Goal: Navigation & Orientation: Understand site structure

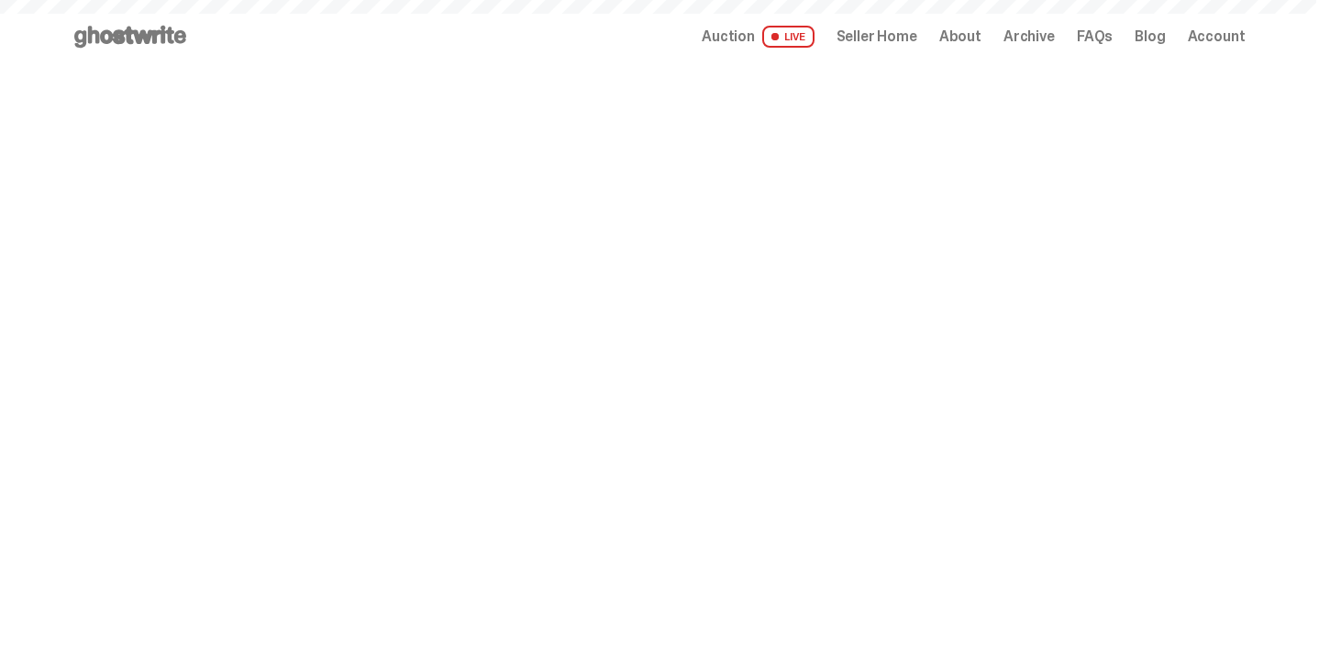
click at [907, 49] on div "Open main menu Home Auction LIVE Seller Home About Archive FAQs Blog" at bounding box center [659, 36] width 1174 height 29
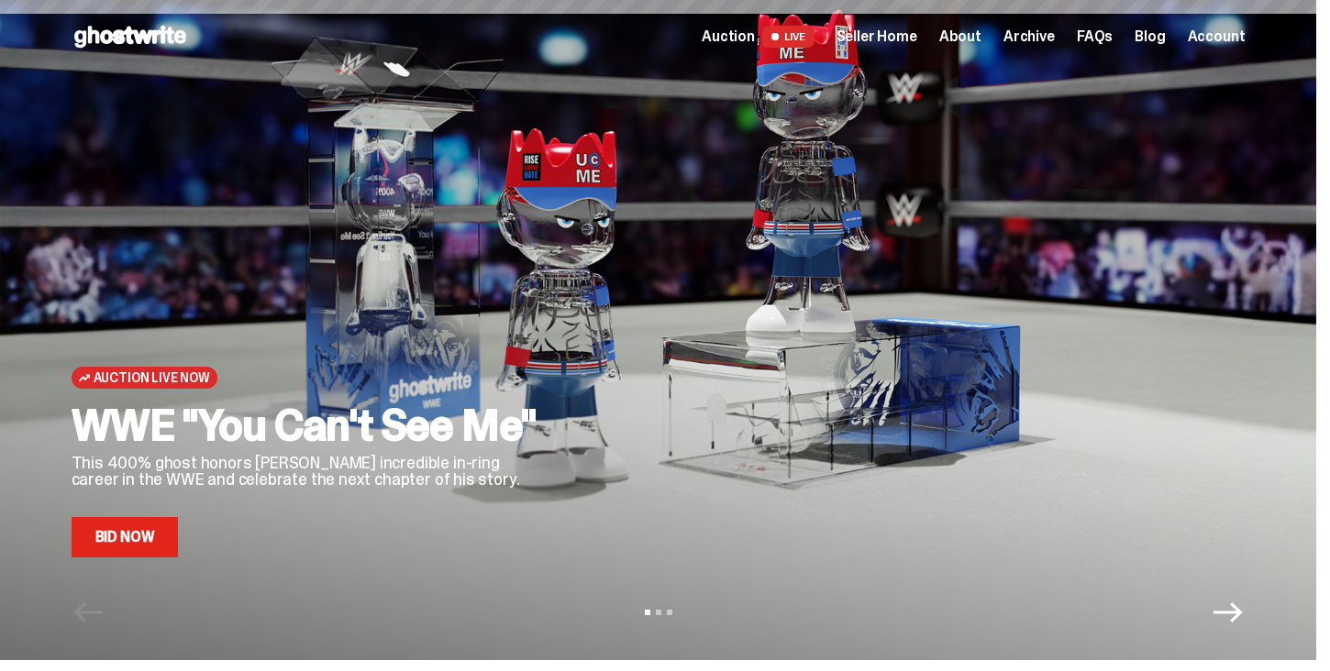
click at [907, 33] on span "Seller Home" at bounding box center [876, 36] width 81 height 15
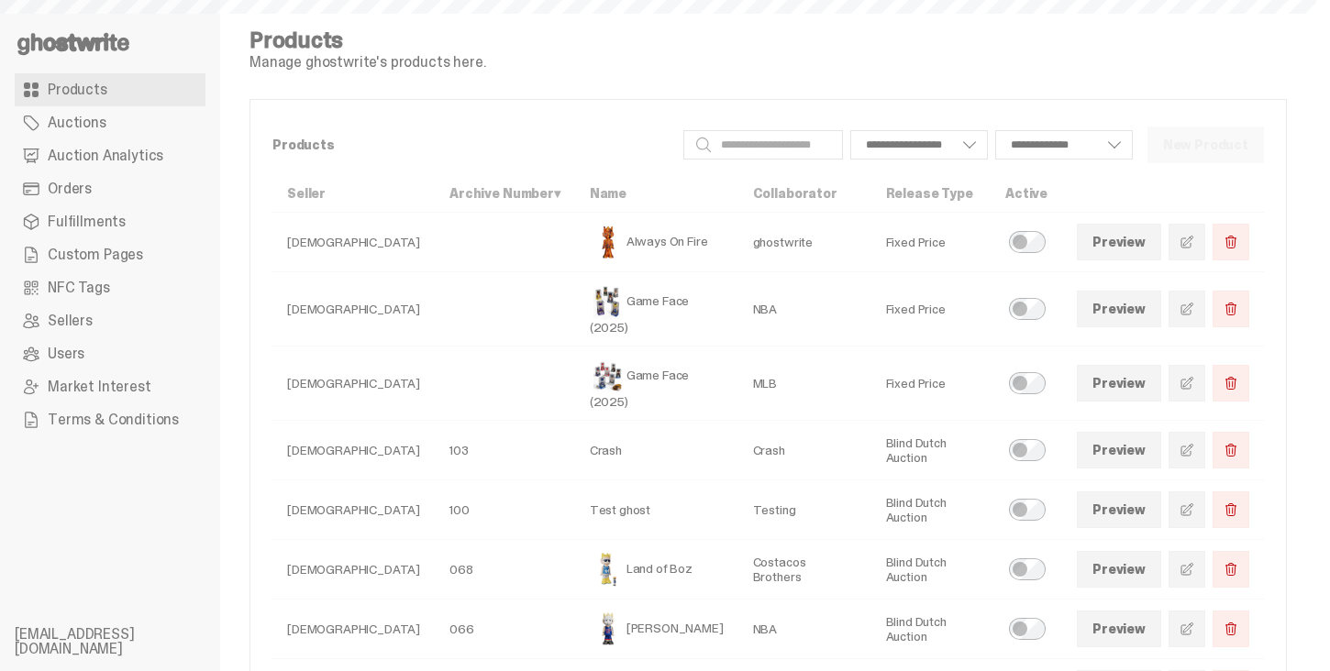
select select
click at [74, 152] on span "Auction Analytics" at bounding box center [106, 156] width 116 height 15
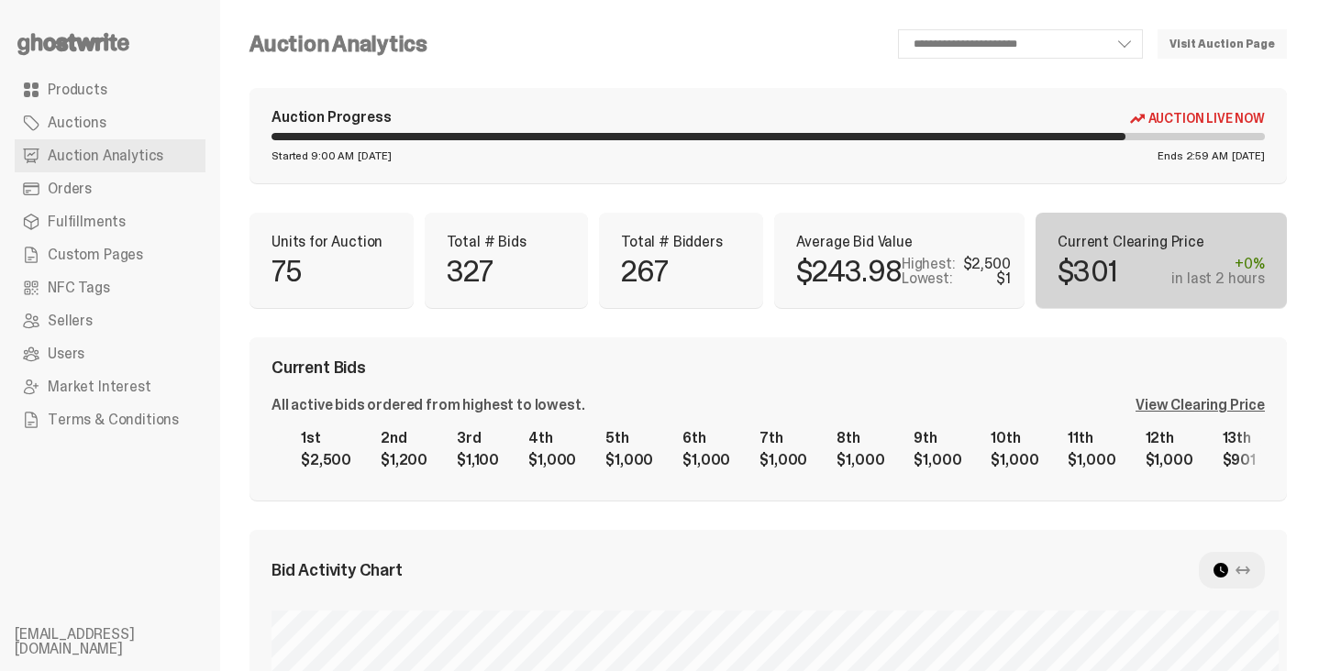
click at [1192, 403] on div "View Clearing Price" at bounding box center [1199, 405] width 129 height 15
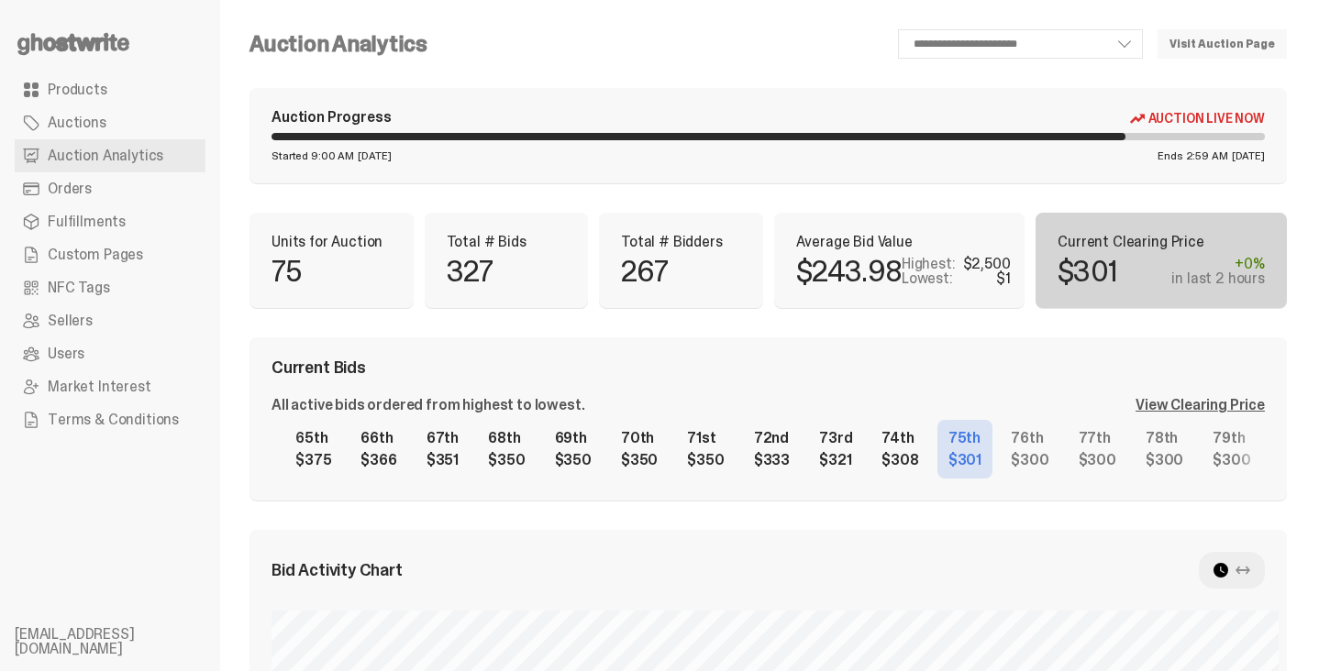
scroll to position [0, 4369]
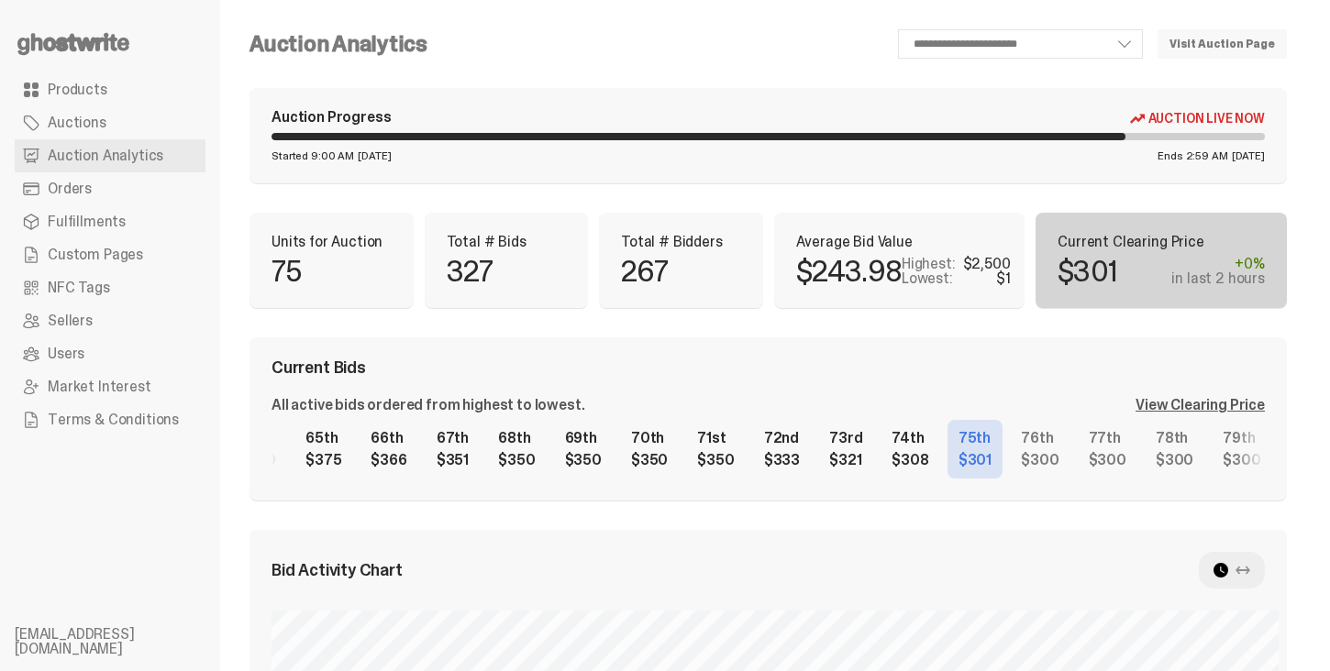
click at [1005, 473] on div "1st $2,500 2nd $1,200 3rd $1,100 4th $1,000 5th $1,000 6th $1,000 7th $1,000 8t…" at bounding box center [767, 449] width 993 height 59
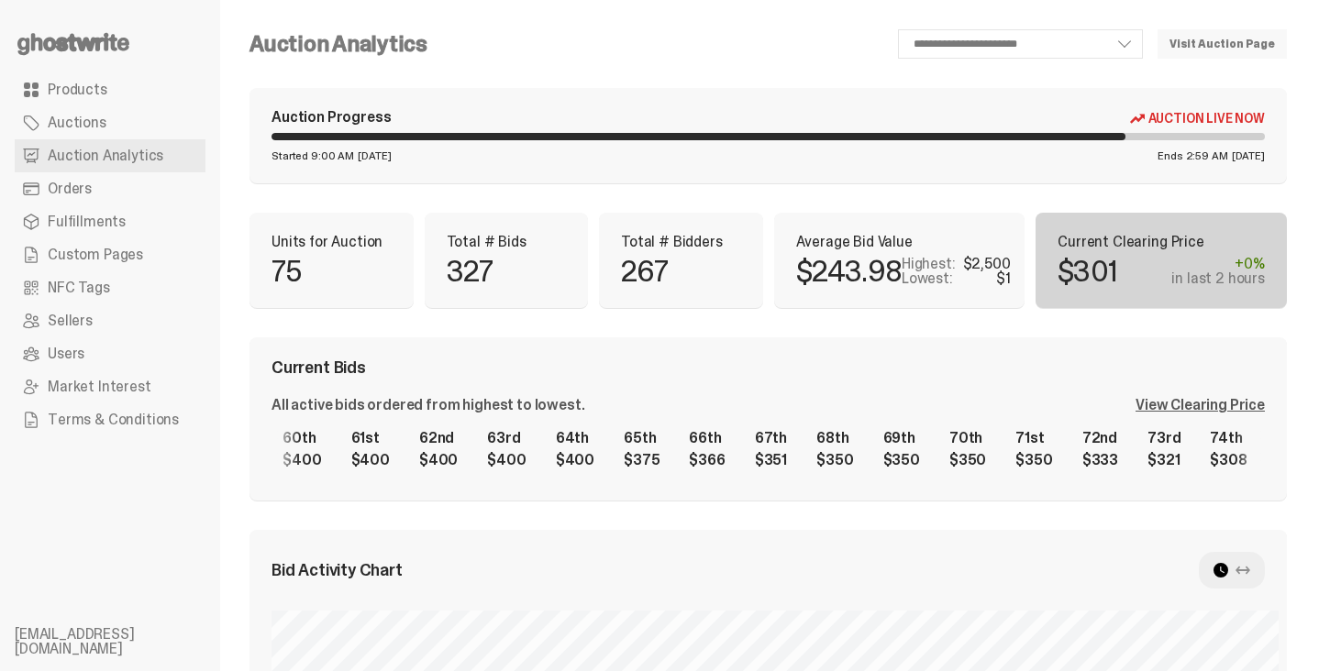
click at [945, 434] on div "1st $2,500 2nd $1,200 3rd $1,100 4th $1,000 5th $1,000 6th $1,000 7th $1,000 8t…" at bounding box center [767, 449] width 993 height 59
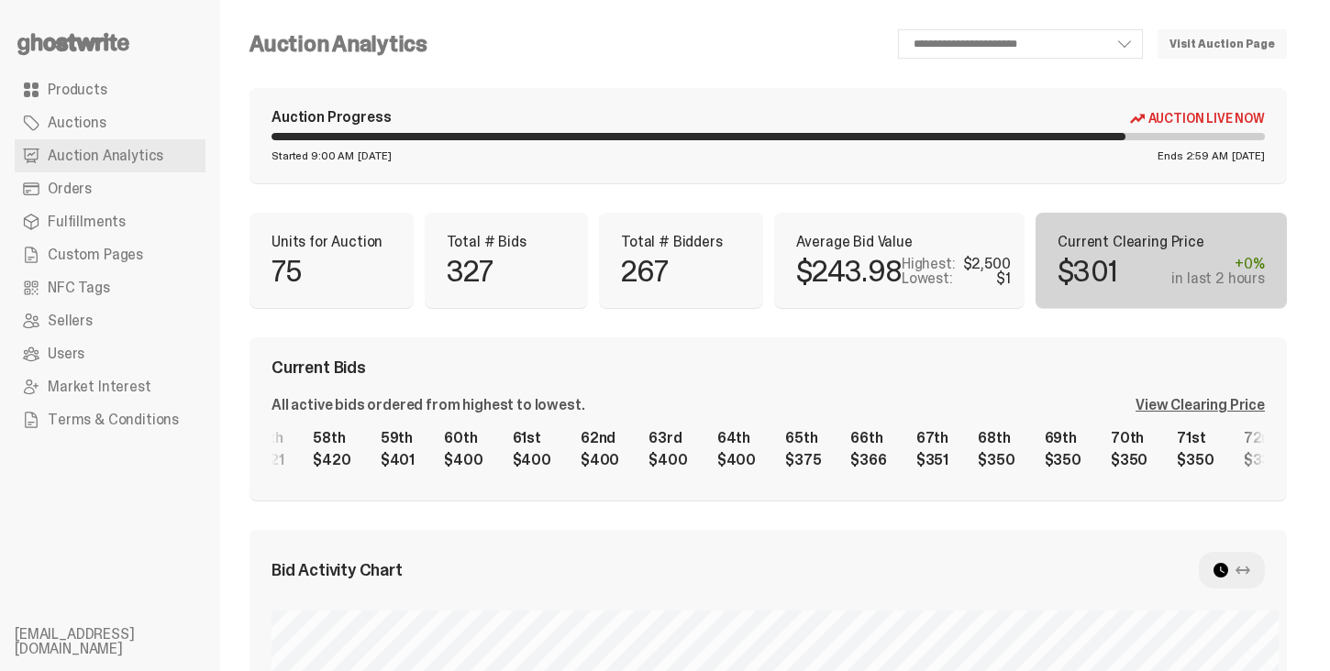
click at [988, 451] on div "1st $2,500 2nd $1,200 3rd $1,100 4th $1,000 5th $1,000 6th $1,000 7th $1,000 8t…" at bounding box center [767, 449] width 993 height 59
click at [992, 44] on select "**********" at bounding box center [1020, 43] width 245 height 29
click at [694, 38] on div "**********" at bounding box center [864, 43] width 845 height 29
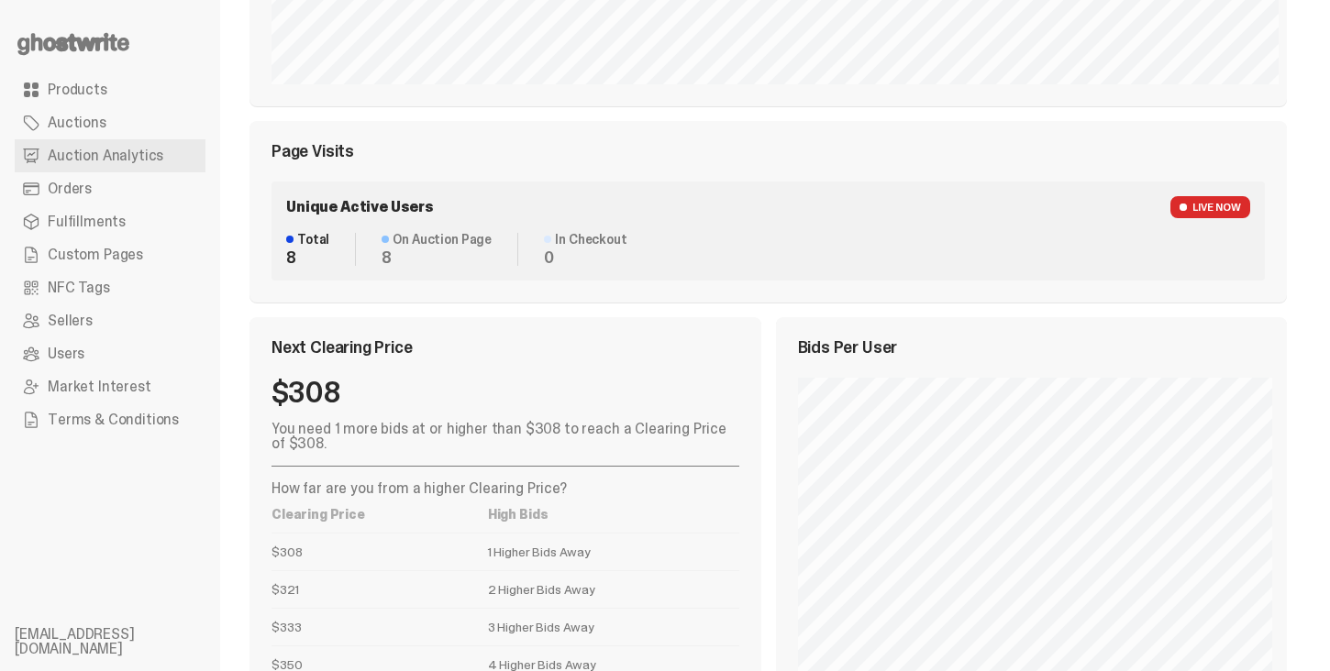
scroll to position [842, 0]
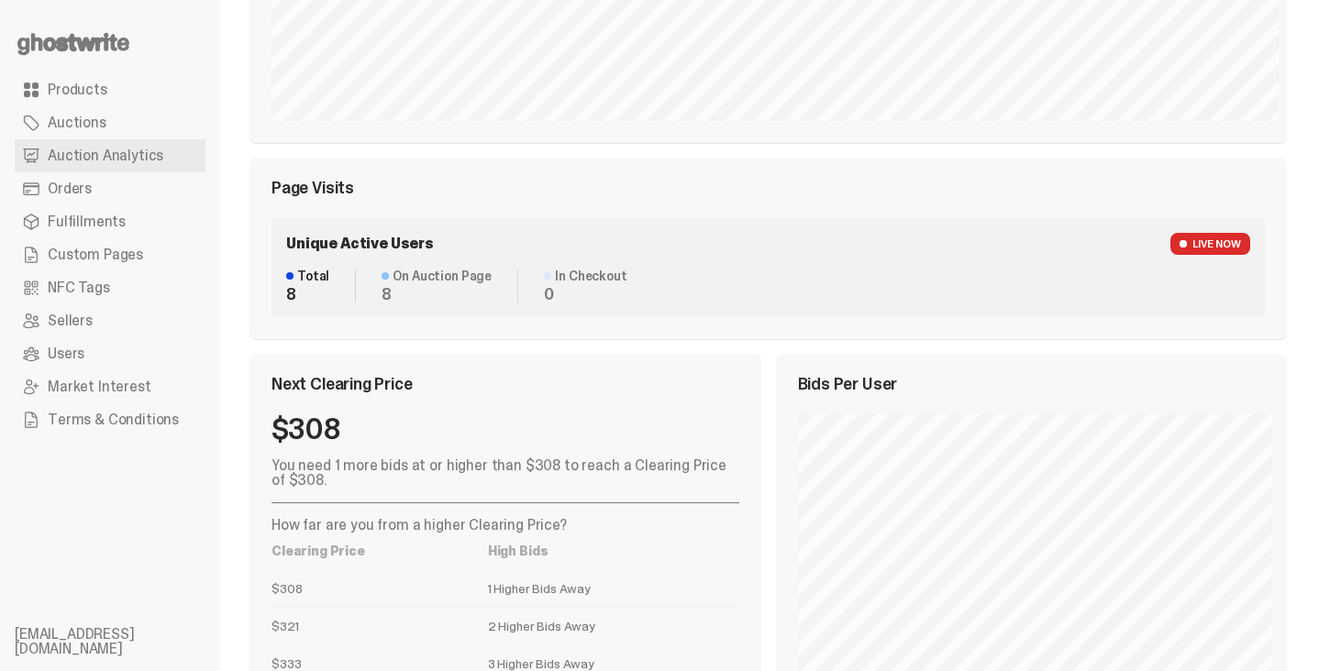
click at [116, 87] on link "Products" at bounding box center [110, 89] width 191 height 33
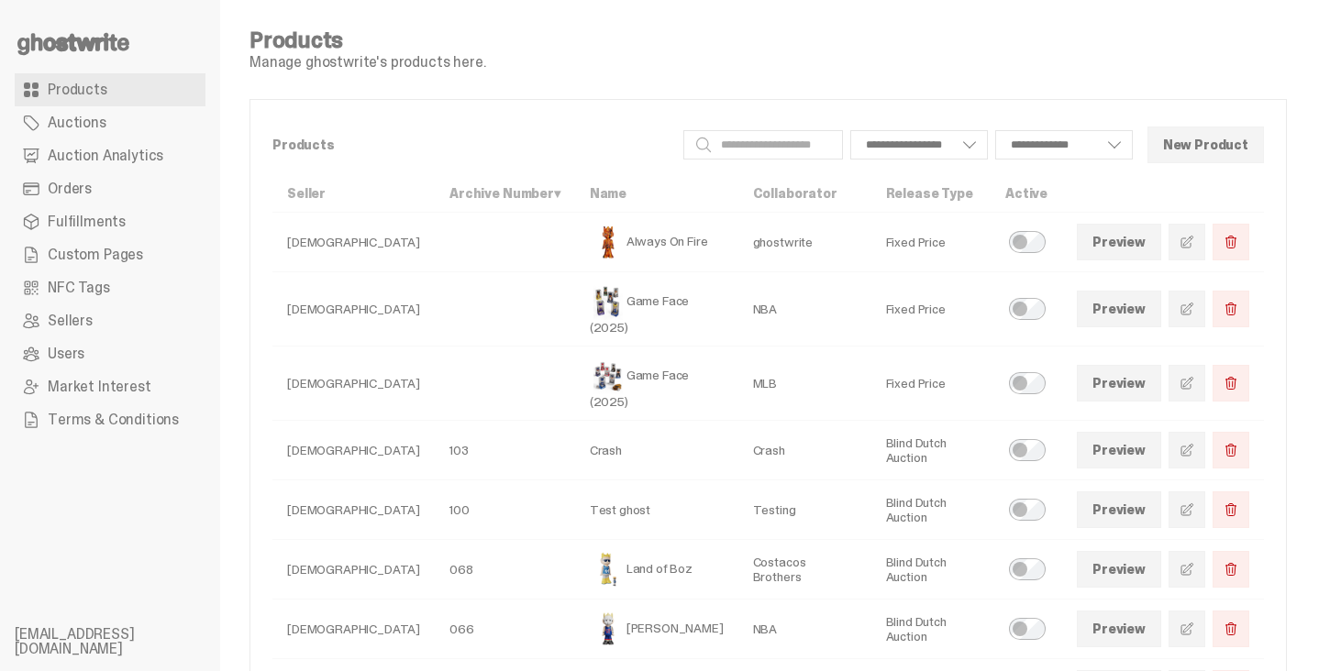
click at [110, 125] on link "Auctions" at bounding box center [110, 122] width 191 height 33
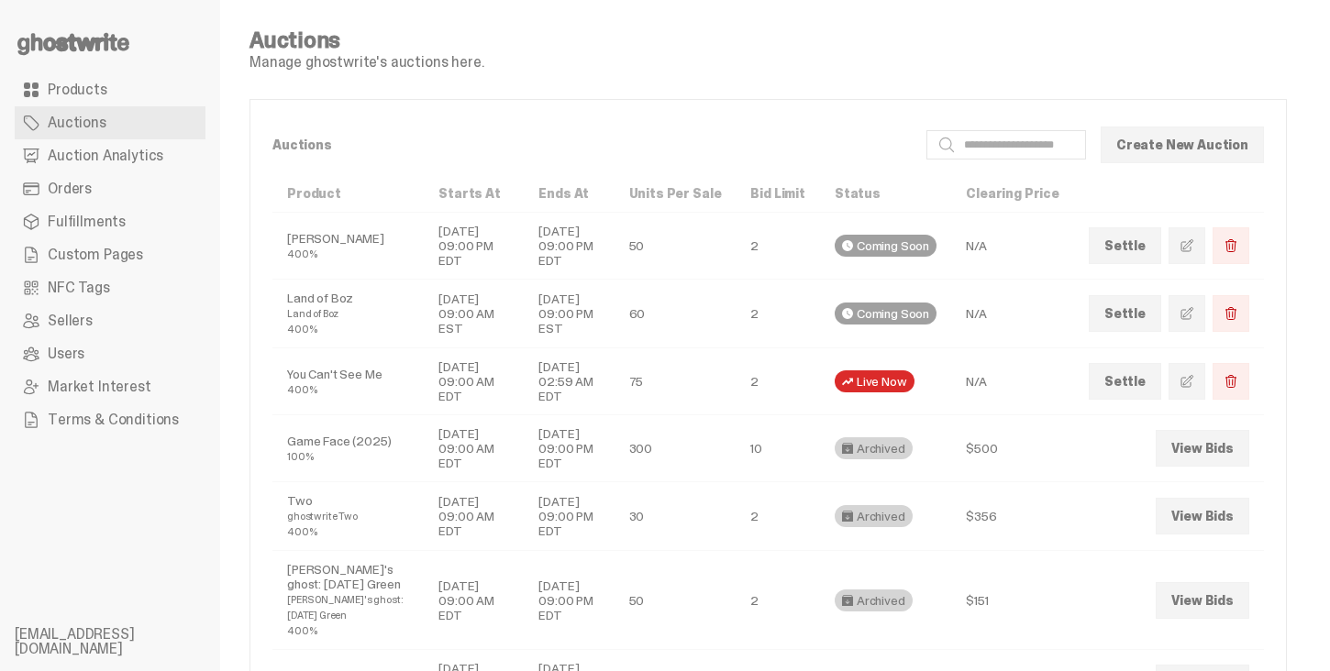
click at [110, 98] on link "Products" at bounding box center [110, 89] width 191 height 33
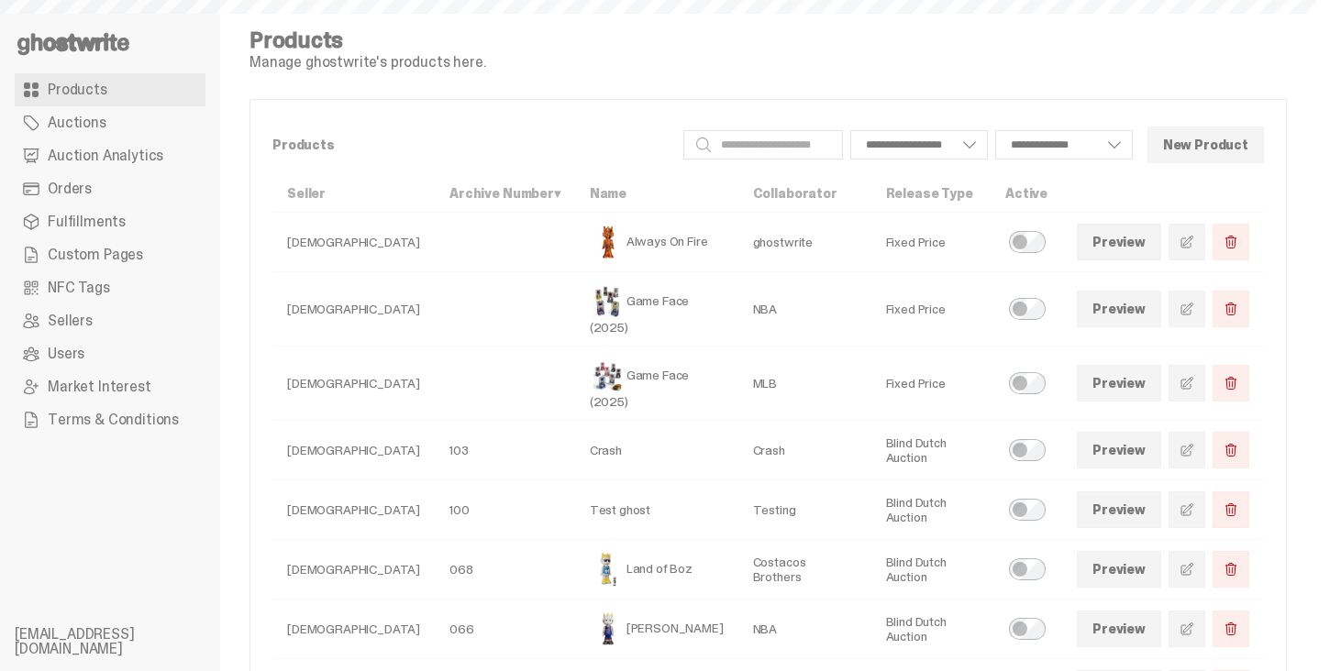
click at [92, 41] on use at bounding box center [73, 44] width 112 height 22
